Goal: Information Seeking & Learning: Learn about a topic

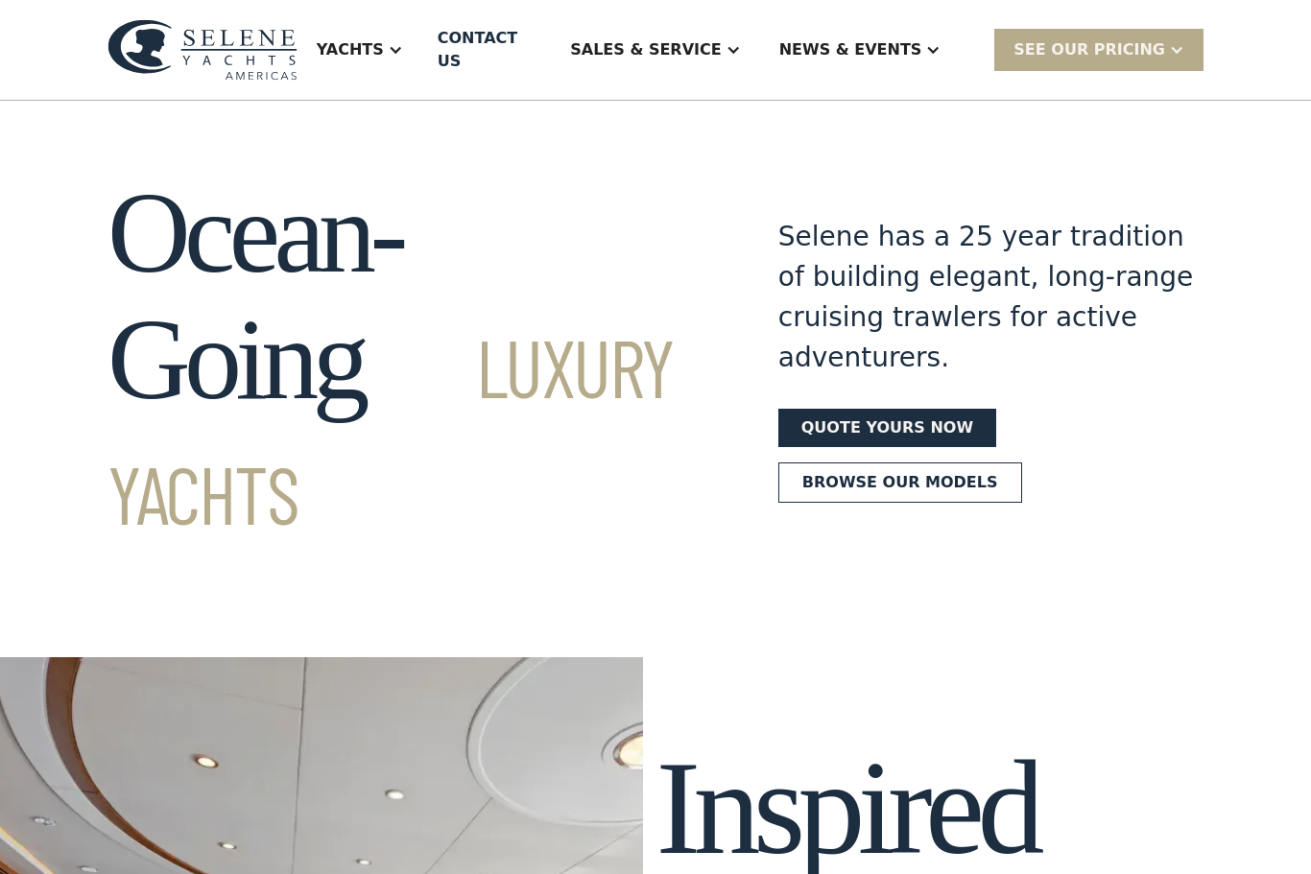
click at [403, 42] on div at bounding box center [395, 49] width 15 height 15
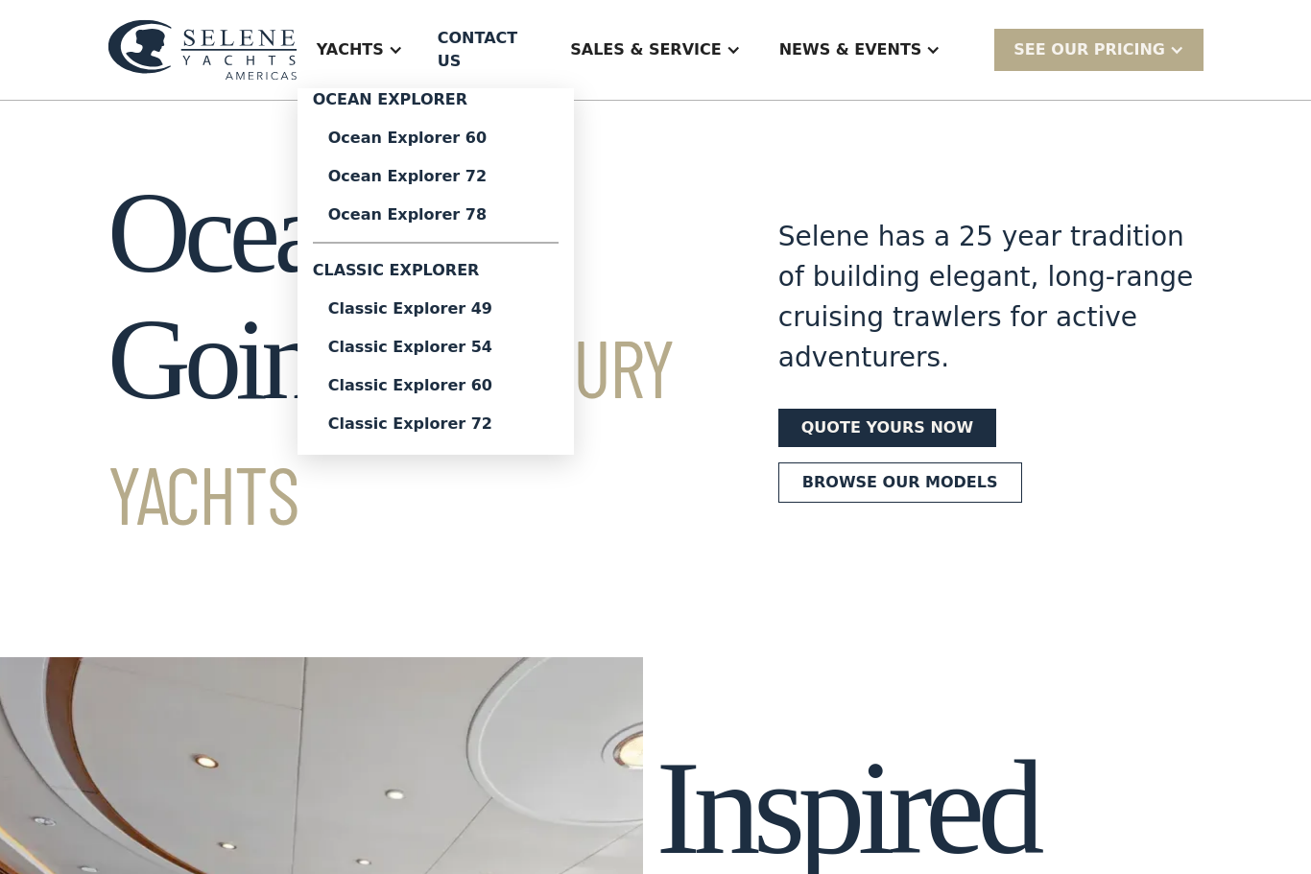
click at [922, 38] on div "News & EVENTS" at bounding box center [850, 49] width 143 height 23
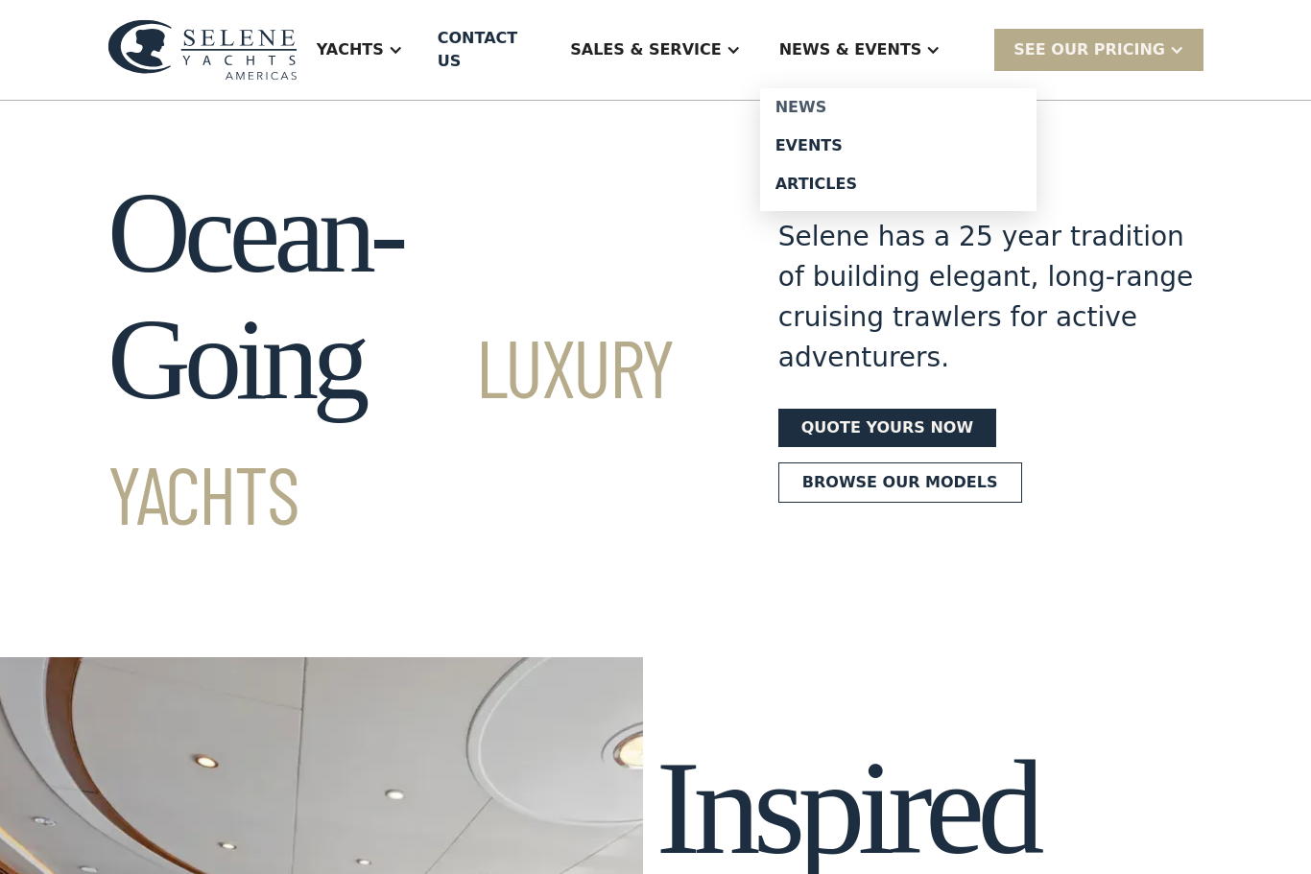
click at [882, 100] on div "News" at bounding box center [898, 107] width 246 height 15
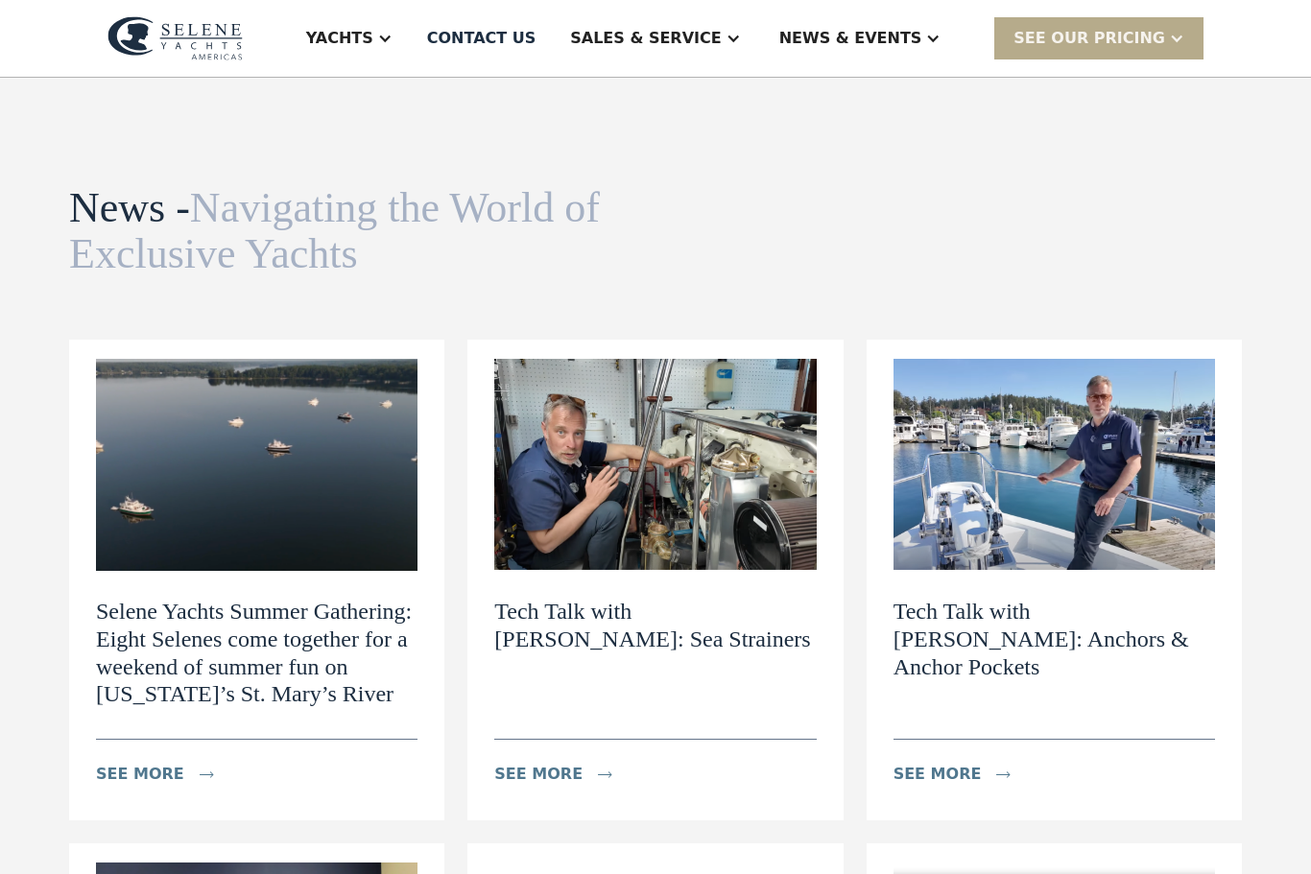
click at [1183, 613] on h2 "Tech Talk with Dylan: Anchors & Anchor Pockets" at bounding box center [1053, 639] width 321 height 83
click at [536, 39] on div "Contact US" at bounding box center [481, 38] width 109 height 23
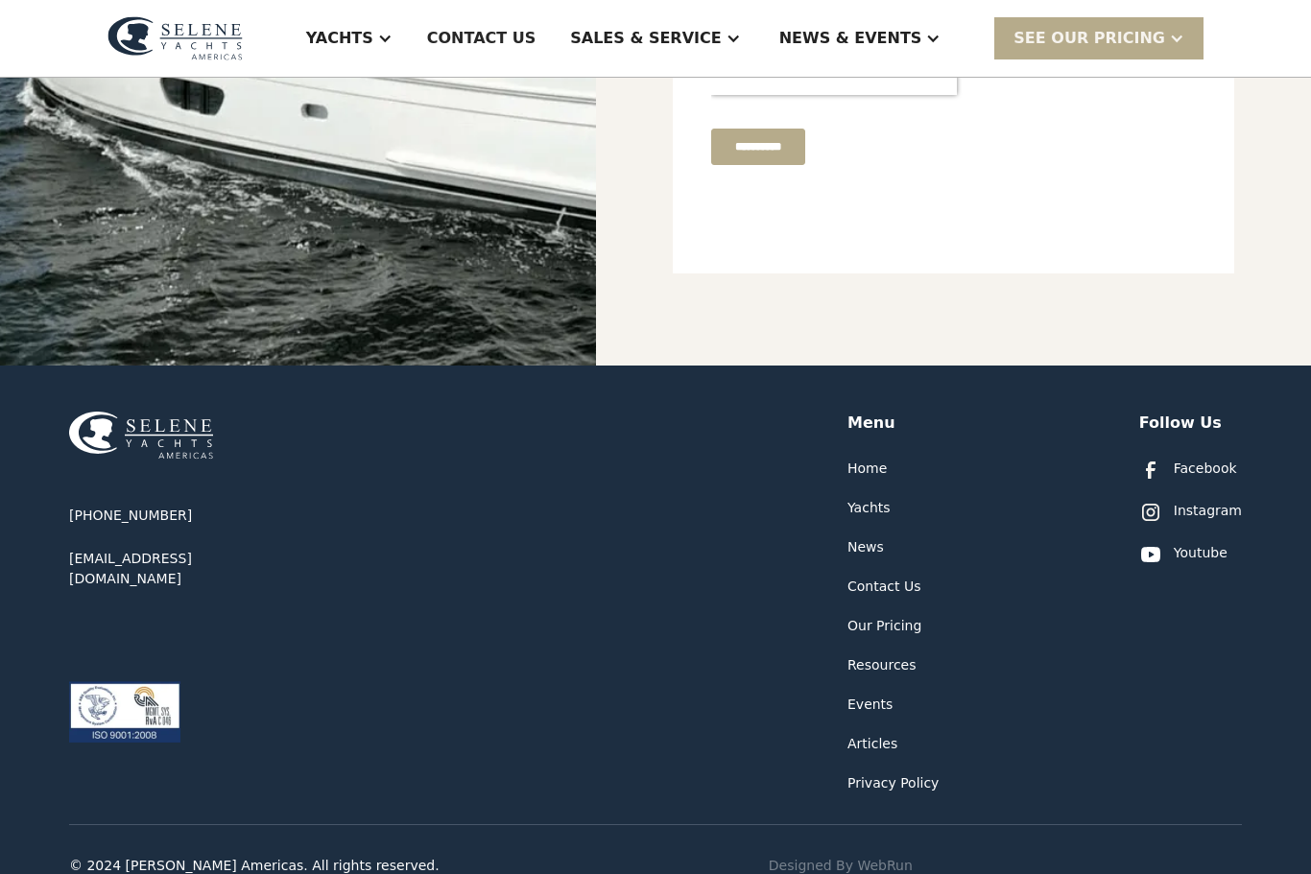
scroll to position [804, 0]
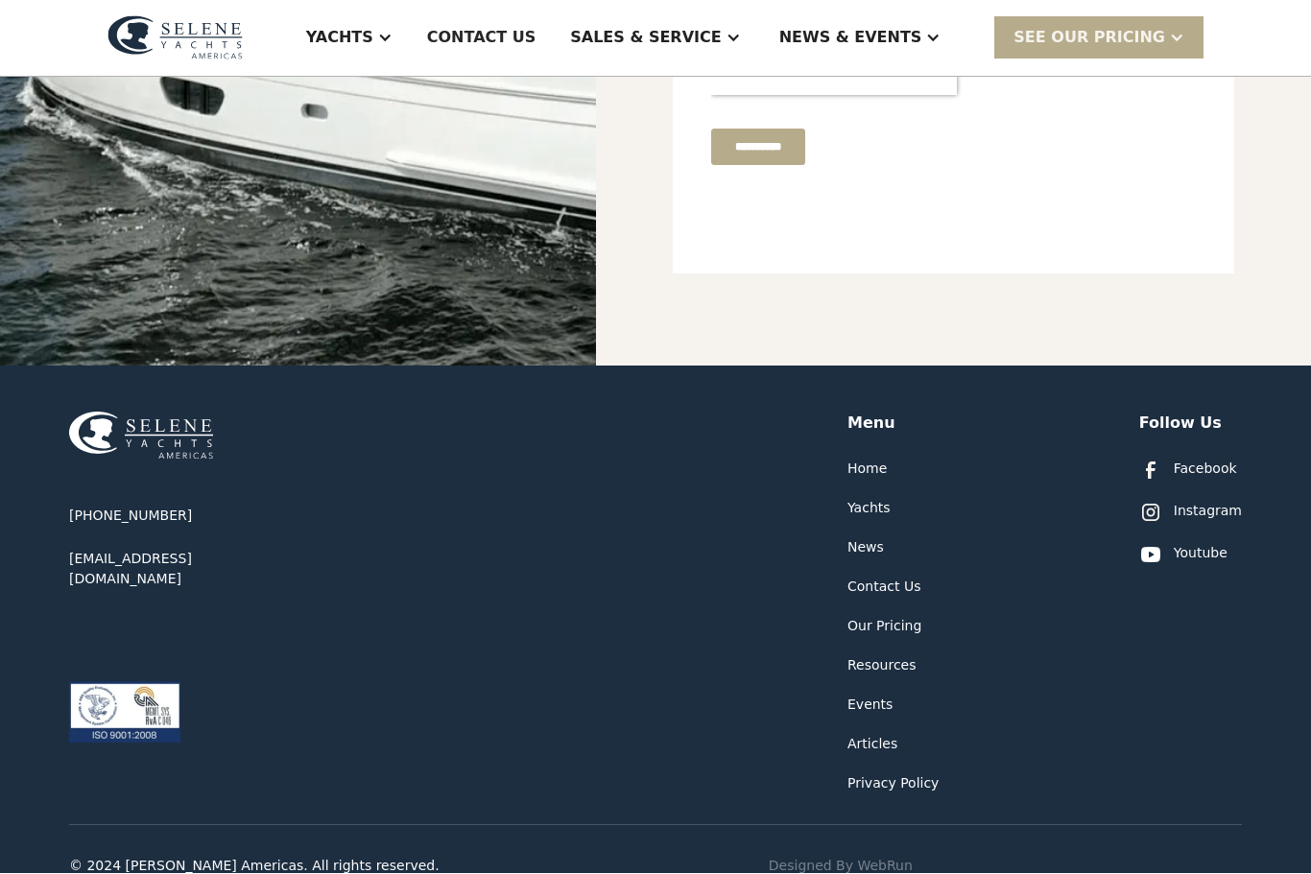
click at [910, 627] on div "Our Pricing" at bounding box center [884, 627] width 74 height 20
